Goal: Task Accomplishment & Management: Complete application form

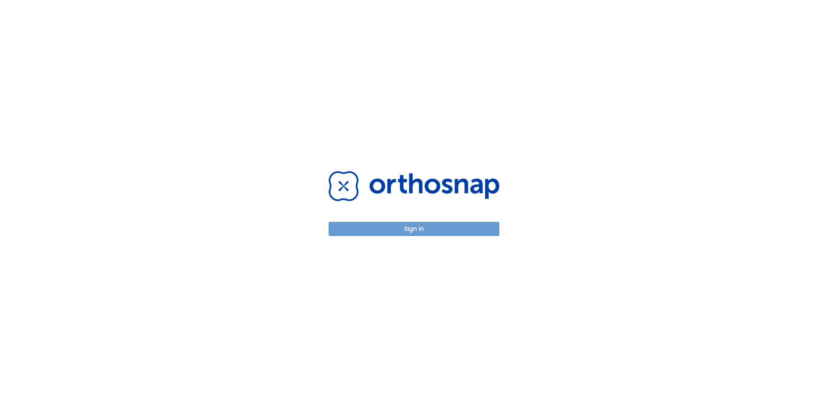
click at [447, 232] on button "Sign in" at bounding box center [414, 229] width 171 height 14
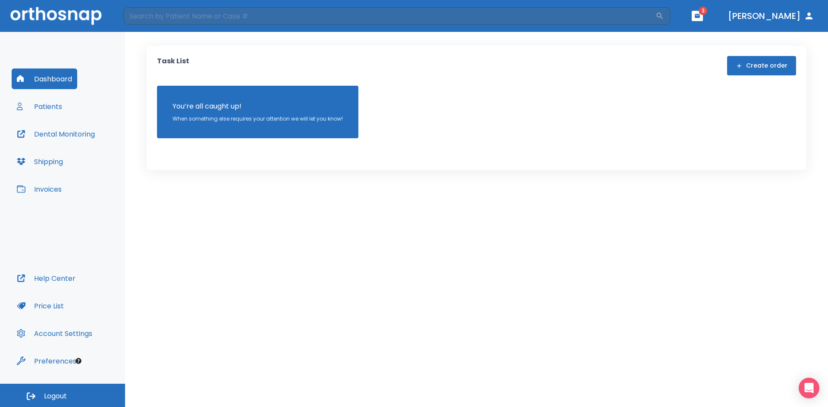
click at [777, 69] on button "Create order" at bounding box center [761, 65] width 69 height 19
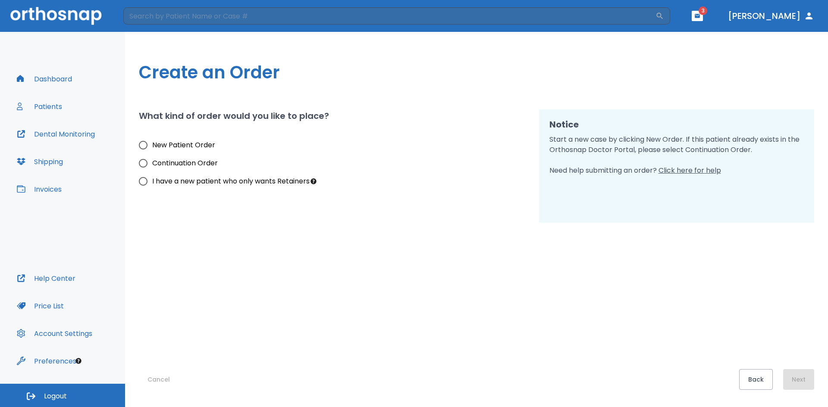
click at [195, 147] on span "New Patient Order" at bounding box center [183, 145] width 63 height 10
click at [152, 147] on input "New Patient Order" at bounding box center [143, 145] width 18 height 18
radio input "true"
click at [804, 377] on button "Next" at bounding box center [798, 380] width 31 height 21
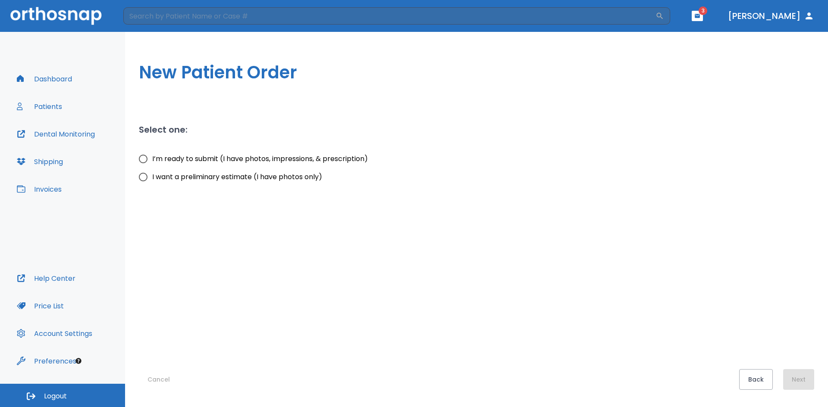
click at [286, 160] on span "I’m ready to submit (I have photos, impressions, & prescription)" at bounding box center [260, 159] width 216 height 10
click at [152, 160] on input "I’m ready to submit (I have photos, impressions, & prescription)" at bounding box center [143, 159] width 18 height 18
radio input "true"
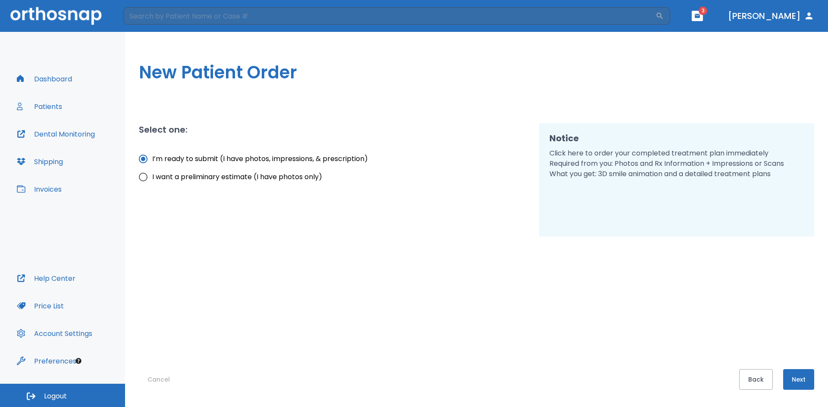
click at [807, 375] on button "Next" at bounding box center [798, 380] width 31 height 21
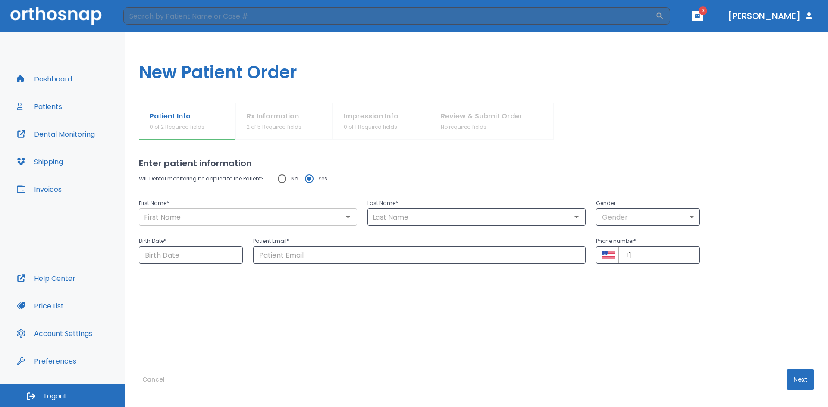
click at [204, 218] on input "text" at bounding box center [247, 217] width 213 height 12
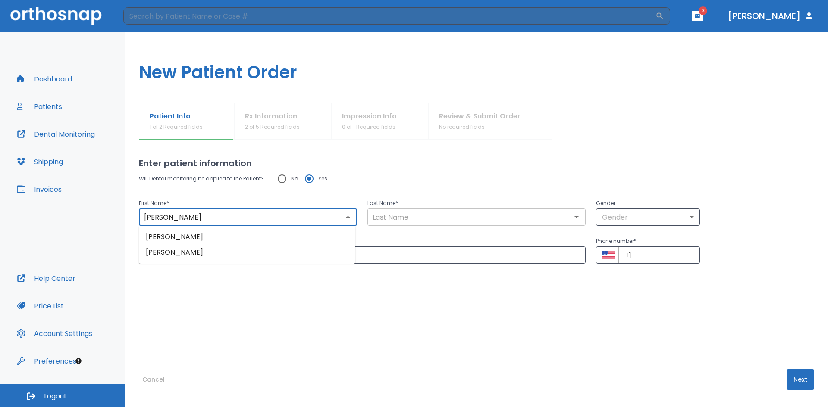
type input "[PERSON_NAME]"
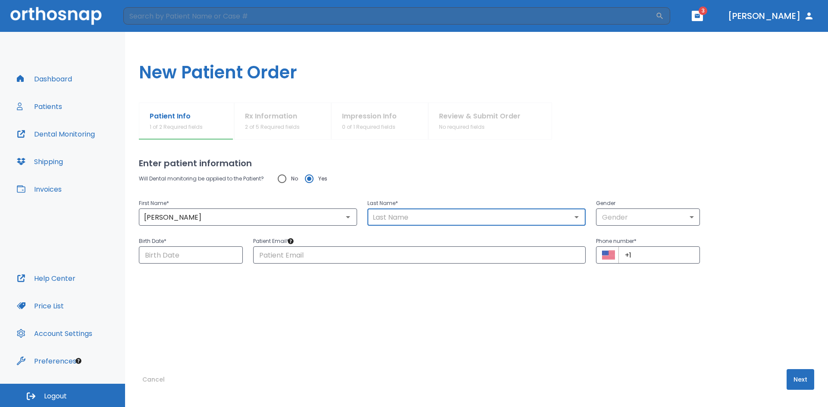
click at [446, 213] on input "text" at bounding box center [476, 217] width 213 height 12
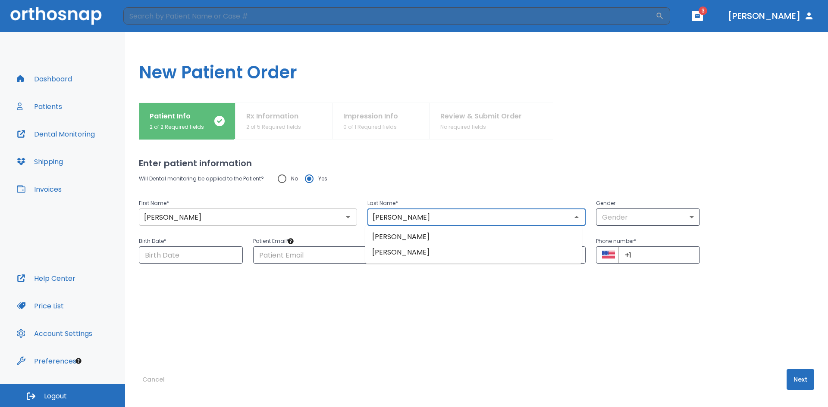
type input "[PERSON_NAME]"
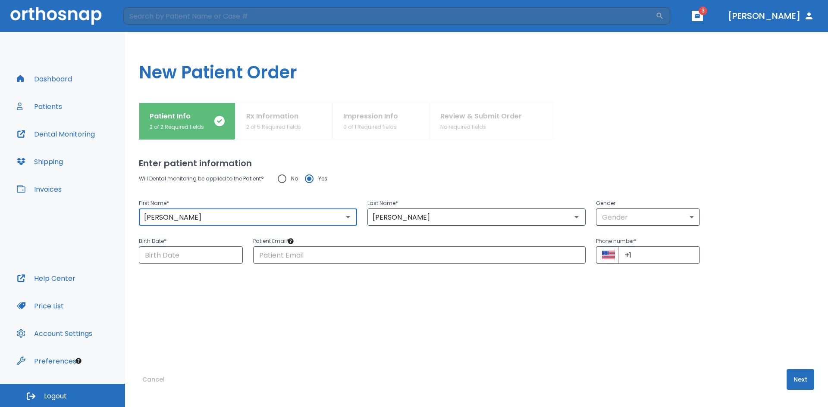
drag, startPoint x: 211, startPoint y: 216, endPoint x: 185, endPoint y: 216, distance: 25.9
click at [185, 216] on input "[PERSON_NAME]" at bounding box center [247, 217] width 213 height 12
type input "Dymphna"
drag, startPoint x: 580, startPoint y: 338, endPoint x: 586, endPoint y: 323, distance: 17.0
click at [584, 331] on div "Enter patient information Will Dental monitoring be applied to the Patient? No …" at bounding box center [476, 274] width 675 height 268
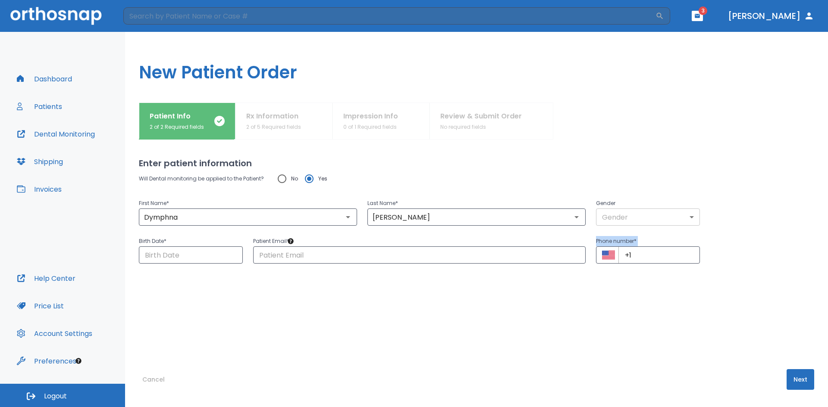
click at [630, 222] on body "​ 3 [PERSON_NAME] Dashboard Patients Dental Monitoring Shipping Invoices Help C…" at bounding box center [414, 203] width 828 height 407
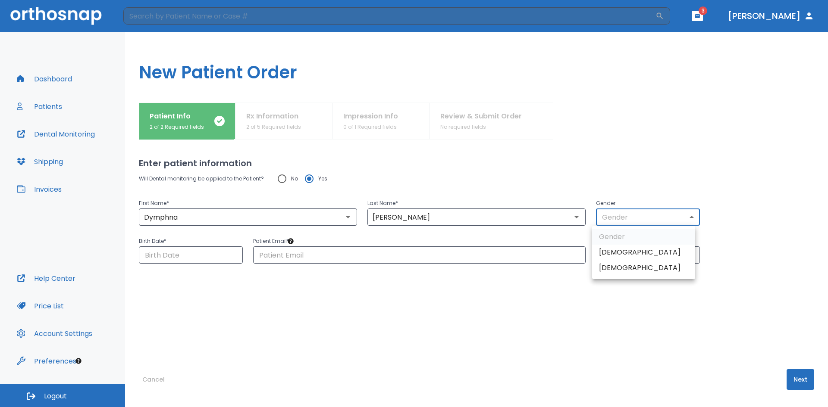
click at [621, 263] on li "[DEMOGRAPHIC_DATA]" at bounding box center [643, 268] width 103 height 16
type input "0"
click at [157, 248] on input "Choose date" at bounding box center [191, 255] width 104 height 17
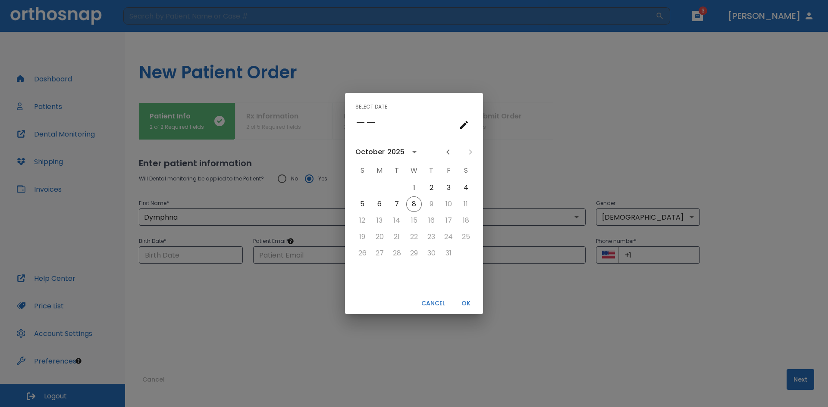
drag, startPoint x: 367, startPoint y: 122, endPoint x: 382, endPoint y: 125, distance: 15.3
click at [367, 122] on h4 "––" at bounding box center [365, 123] width 21 height 18
click at [470, 125] on button "calendar view is open, go to text input view" at bounding box center [463, 124] width 17 height 17
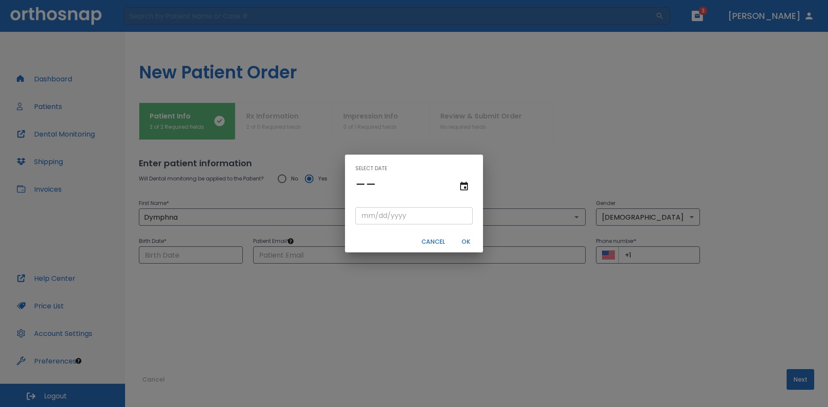
click at [370, 219] on input "tel" at bounding box center [413, 215] width 117 height 17
type input "01/06/"
type input "01/06/0002"
type input "01/06/2"
type input "01/06/0020"
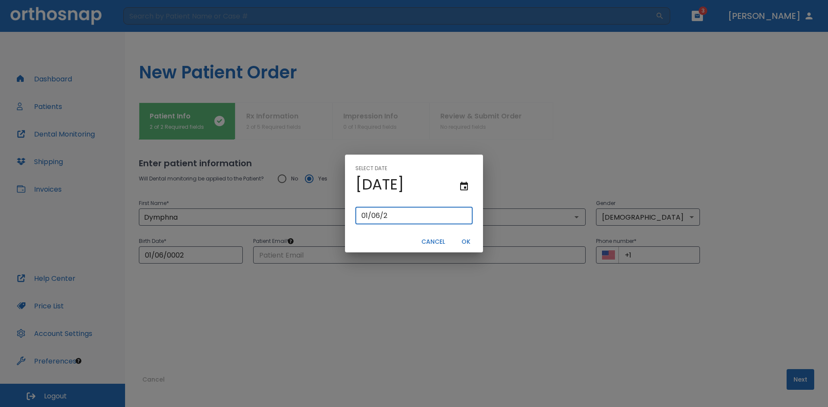
type input "[DATE]"
type input "01/06/0200"
type input "01/06/200"
type input "[DATE]"
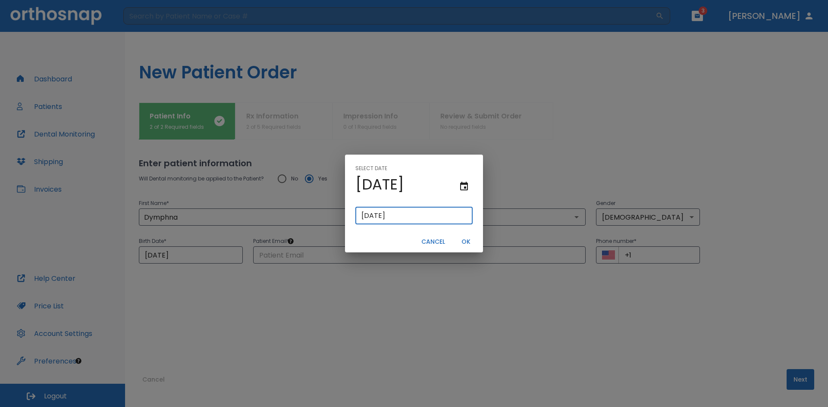
click at [463, 242] on button "OK" at bounding box center [466, 242] width 28 height 14
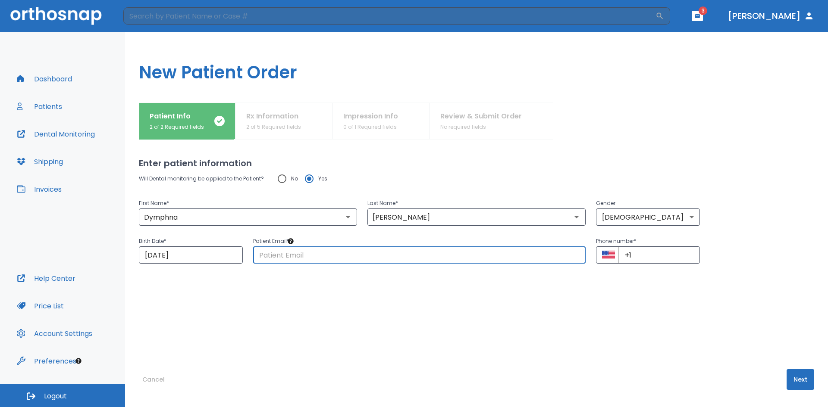
click at [312, 256] on input "text" at bounding box center [419, 255] width 332 height 17
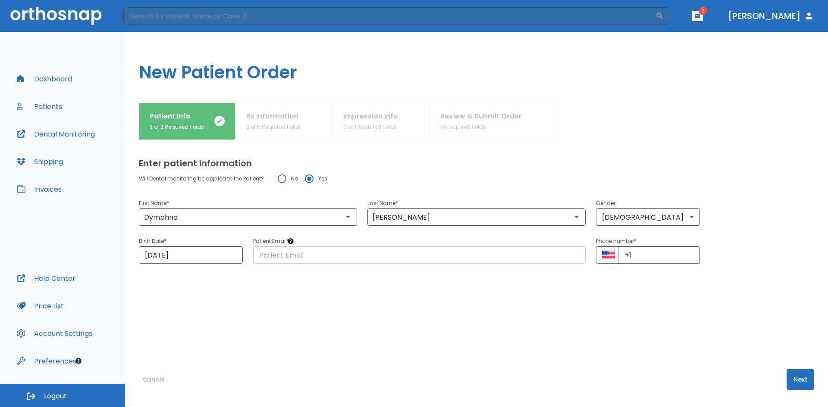
click at [437, 255] on input "text" at bounding box center [419, 255] width 332 height 17
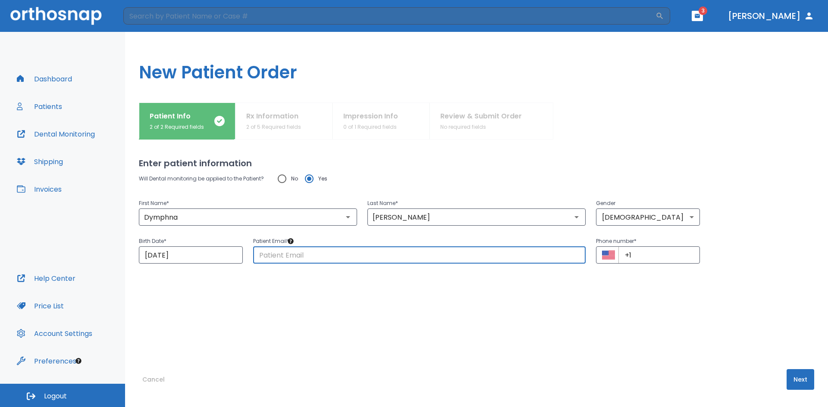
paste input "[EMAIL_ADDRESS][DOMAIN_NAME]"
type input "[EMAIL_ADDRESS][DOMAIN_NAME]"
click at [640, 257] on input "+1" at bounding box center [658, 255] width 81 height 17
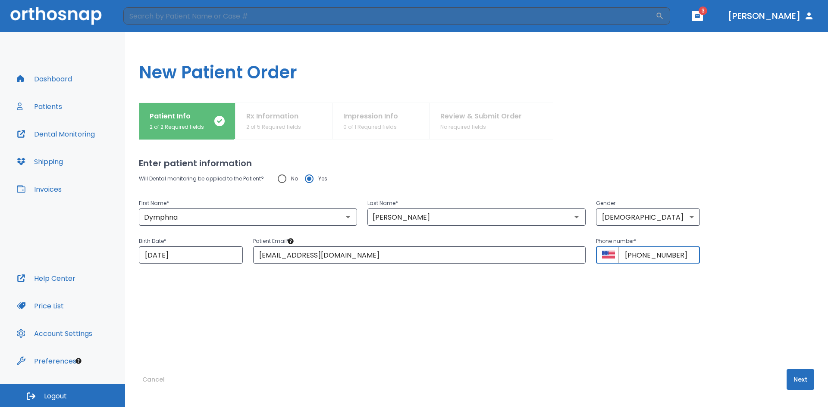
type input "[PHONE_NUMBER]"
click at [680, 352] on div "Enter patient information Will Dental monitoring be applied to the Patient? No …" at bounding box center [476, 274] width 675 height 268
click at [798, 379] on button "Next" at bounding box center [800, 380] width 28 height 21
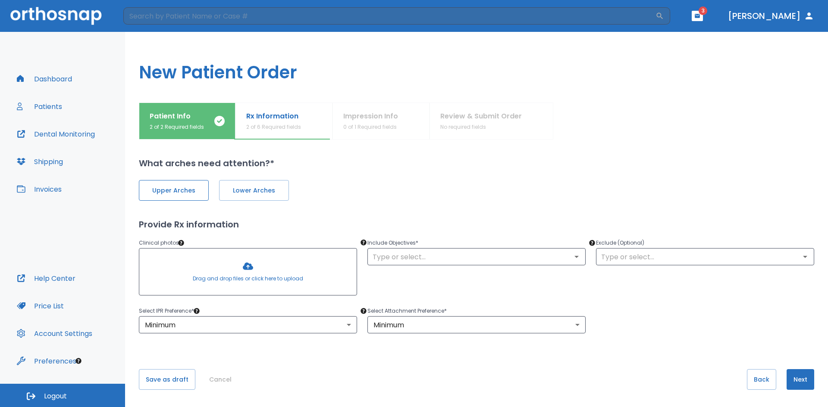
click at [162, 192] on span "Upper Arches" at bounding box center [174, 190] width 52 height 9
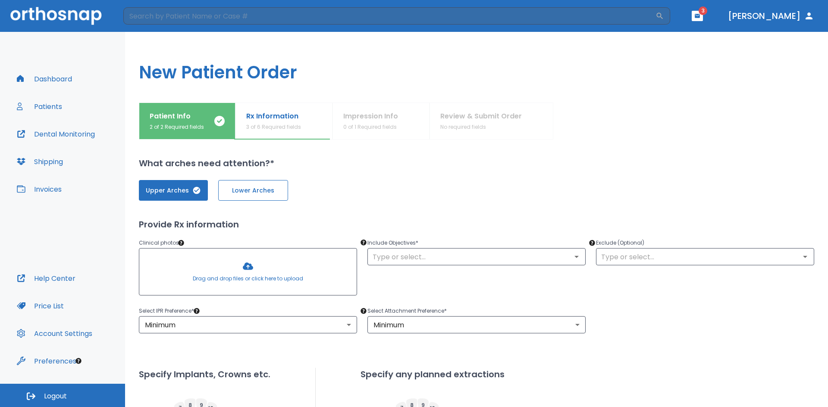
click at [239, 200] on button "Lower Arches" at bounding box center [253, 190] width 70 height 21
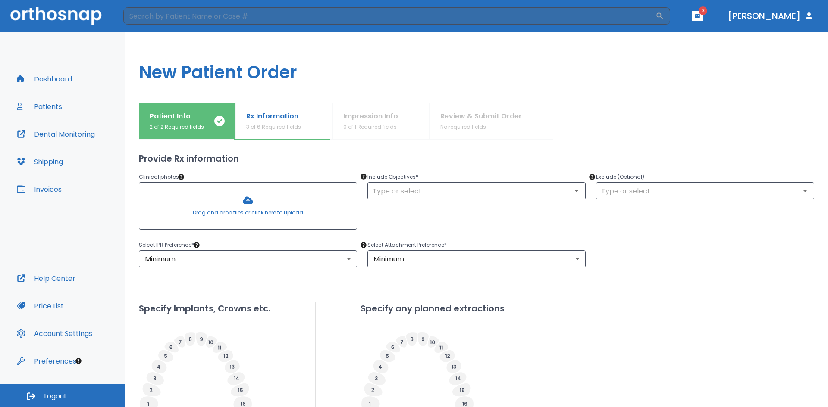
scroll to position [43, 0]
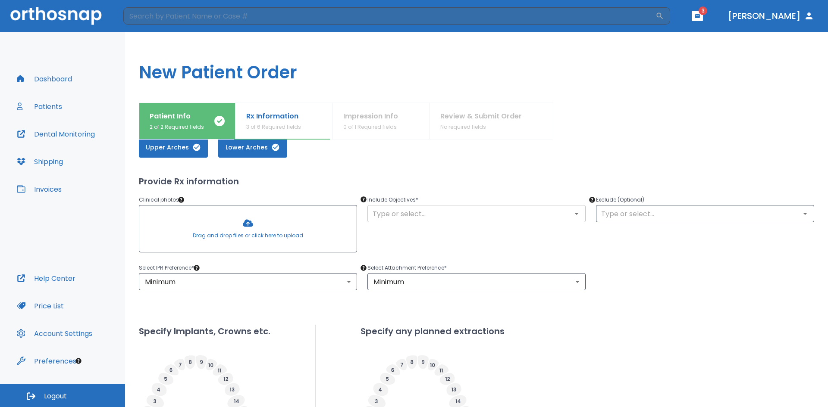
click at [450, 213] on input "text" at bounding box center [476, 214] width 213 height 12
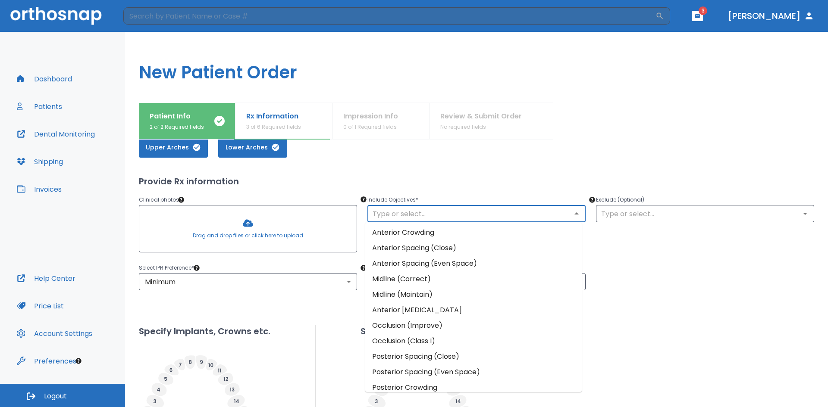
scroll to position [0, 0]
click at [491, 232] on li "Anterior Crowding" at bounding box center [473, 234] width 216 height 16
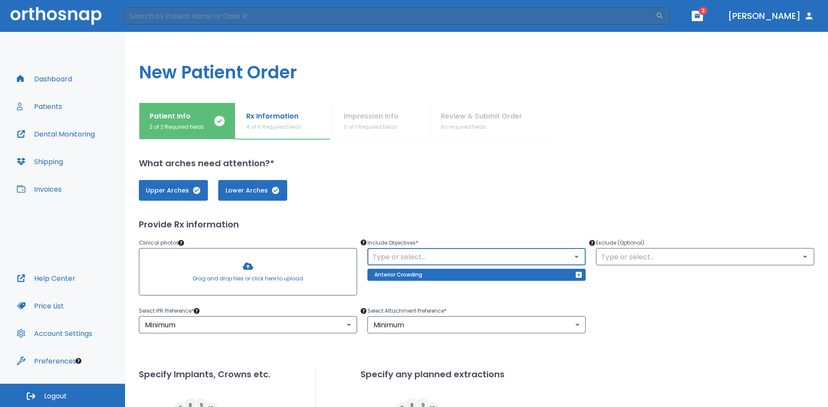
click at [292, 276] on div at bounding box center [247, 272] width 217 height 47
click at [289, 275] on div at bounding box center [247, 272] width 217 height 47
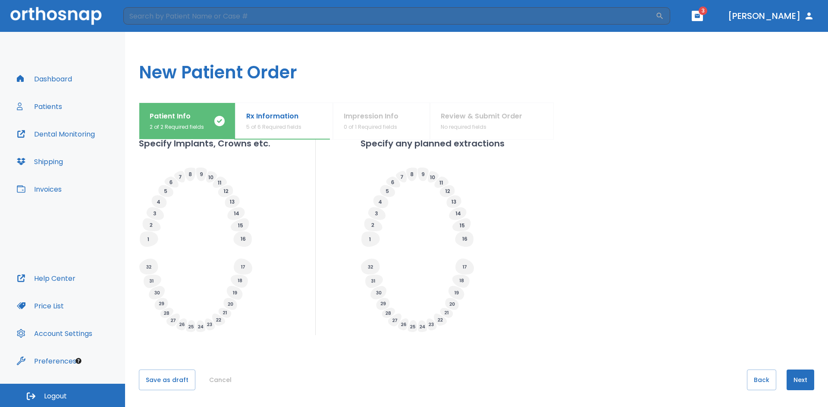
scroll to position [259, 0]
click at [799, 380] on button "Next" at bounding box center [800, 380] width 28 height 21
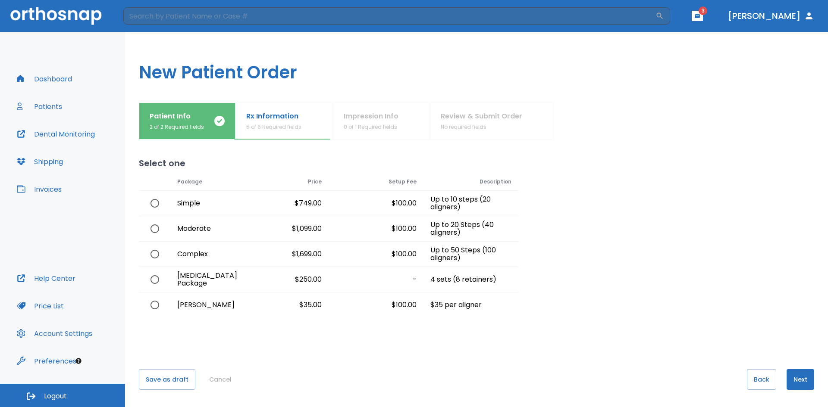
click at [155, 306] on input "radio" at bounding box center [155, 305] width 18 height 18
radio input "true"
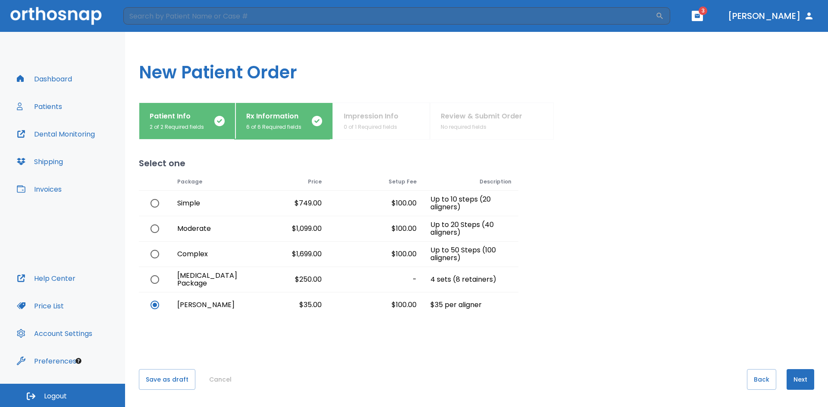
click at [793, 380] on button "Next" at bounding box center [800, 380] width 28 height 21
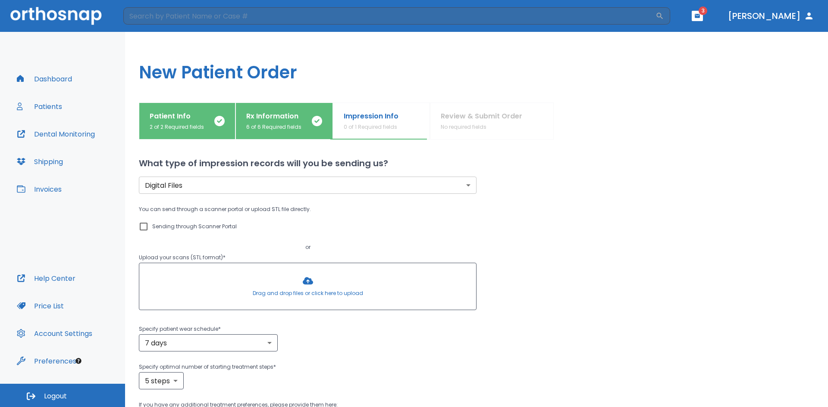
click at [141, 229] on input "Sending through Scanner Portal" at bounding box center [143, 227] width 10 height 10
checkbox input "true"
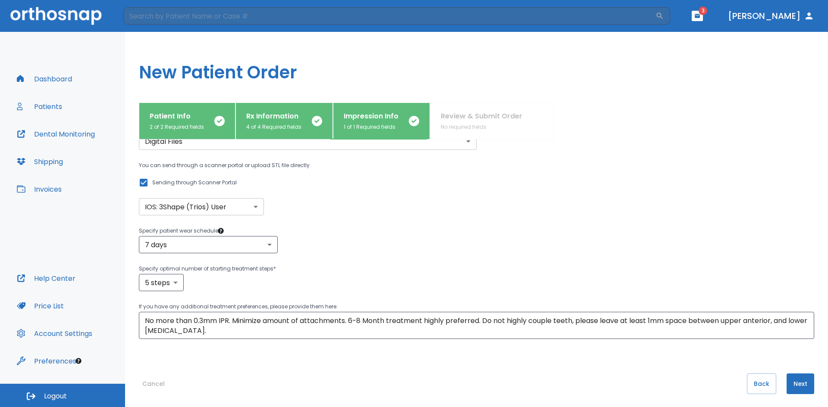
scroll to position [48, 0]
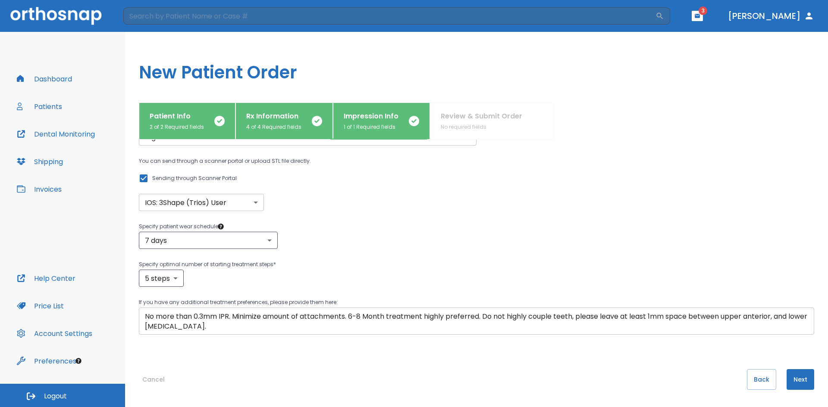
click at [229, 333] on div "No more than 0.3mm IPR. Minimize amount of attachments. 6-8 Month treatment hig…" at bounding box center [476, 321] width 675 height 27
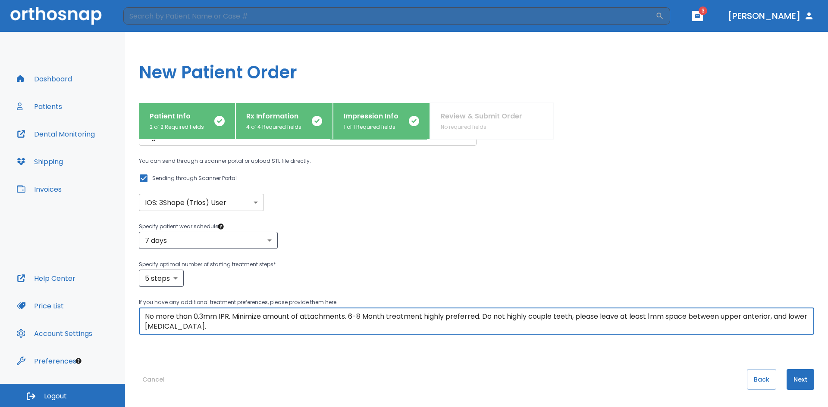
click at [231, 327] on textarea "No more than 0.3mm IPR. Minimize amount of attachments. 6-8 Month treatment hig…" at bounding box center [476, 322] width 663 height 20
click at [234, 326] on textarea "No more than 0.3mm IPR. Minimize amount of attachments. 6-8 Month treatment hig…" at bounding box center [476, 322] width 663 height 20
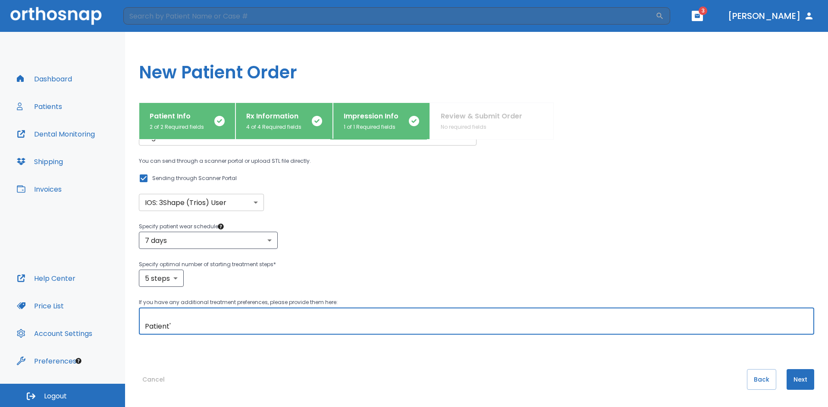
scroll to position [20, 0]
type textarea "No more than 0.3mm IPR. Minimize amount of attachments. 6-8 Month treatment hig…"
click at [383, 321] on textarea "Patients main concern is #9 how it is slightly out of arch, and" at bounding box center [476, 322] width 663 height 20
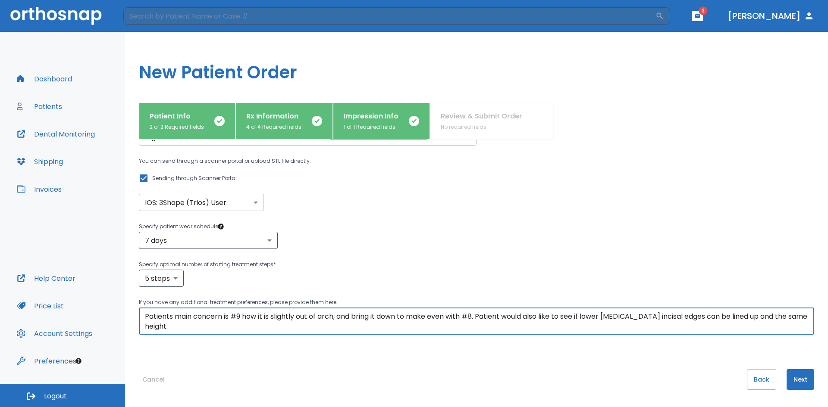
type textarea "Patients main concern is #9 how it is slightly out of arch, and bring it down t…"
click at [790, 376] on button "Next" at bounding box center [800, 380] width 28 height 21
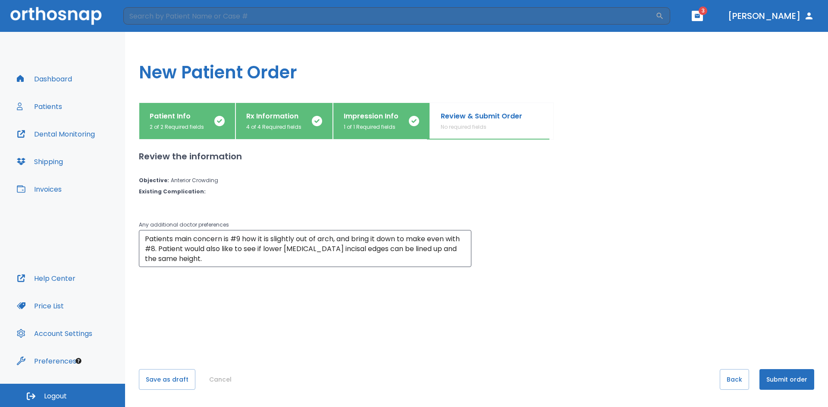
click at [774, 377] on button "Submit order" at bounding box center [786, 380] width 55 height 21
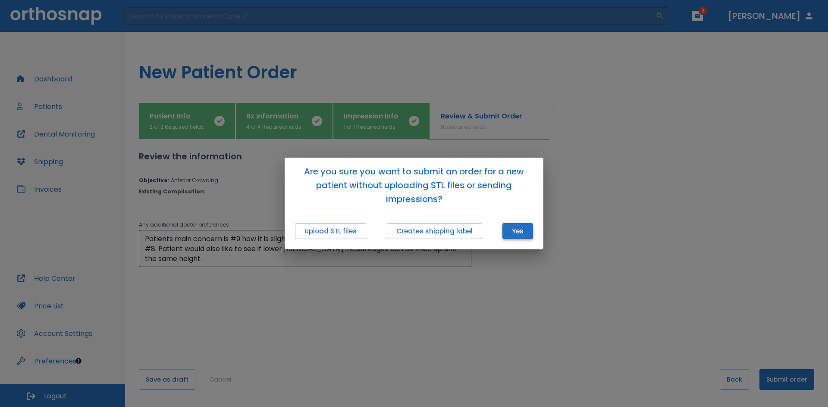
click at [514, 231] on button "Yes" at bounding box center [517, 231] width 31 height 16
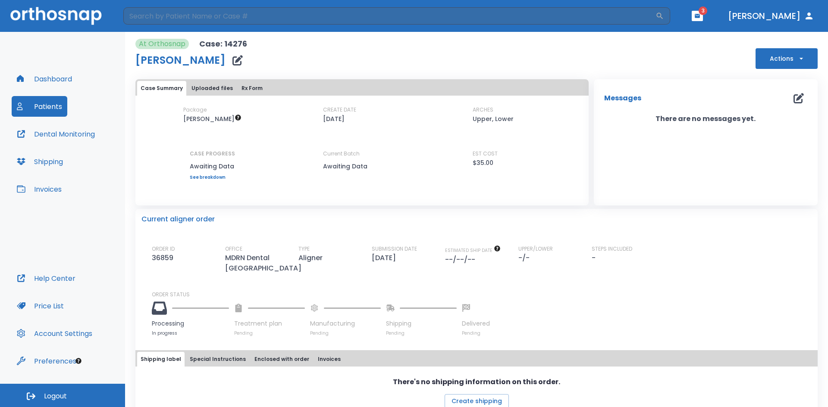
click at [673, 55] on div "At Orthosnap Case: 14276 [PERSON_NAME] Actions" at bounding box center [476, 54] width 682 height 30
